Goal: Task Accomplishment & Management: Manage account settings

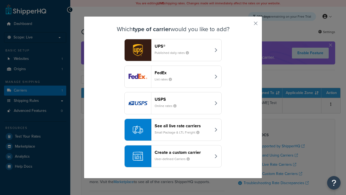
click at [173, 77] on div "FedEx List rates" at bounding box center [183, 76] width 56 height 13
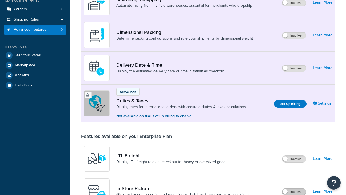
click at [294, 188] on label "Inactive" at bounding box center [294, 191] width 24 height 6
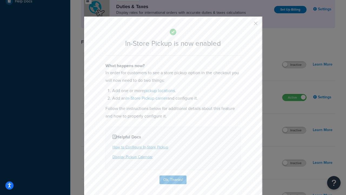
click at [248, 25] on button "button" at bounding box center [247, 25] width 1 height 1
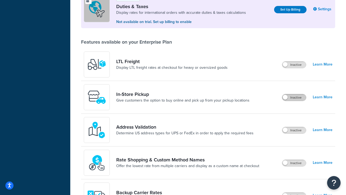
scroll to position [165, 0]
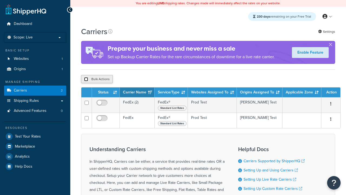
click at [86, 80] on input "checkbox" at bounding box center [86, 79] width 4 height 4
checkbox input "true"
click at [0, 0] on button "Delete" at bounding box center [0, 0] width 0 height 0
